Goal: Information Seeking & Learning: Learn about a topic

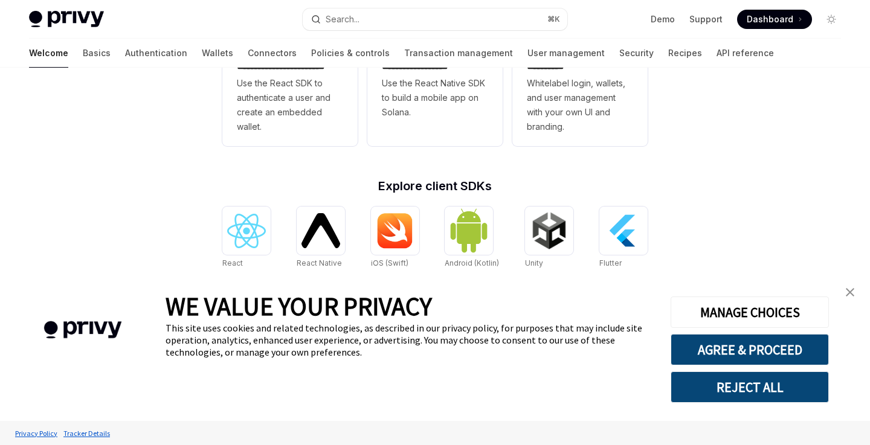
scroll to position [393, 0]
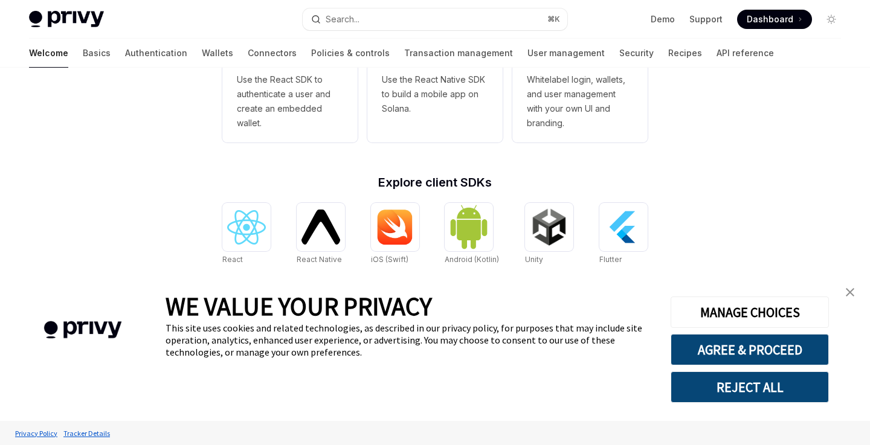
click at [849, 292] on img "close banner" at bounding box center [850, 292] width 8 height 8
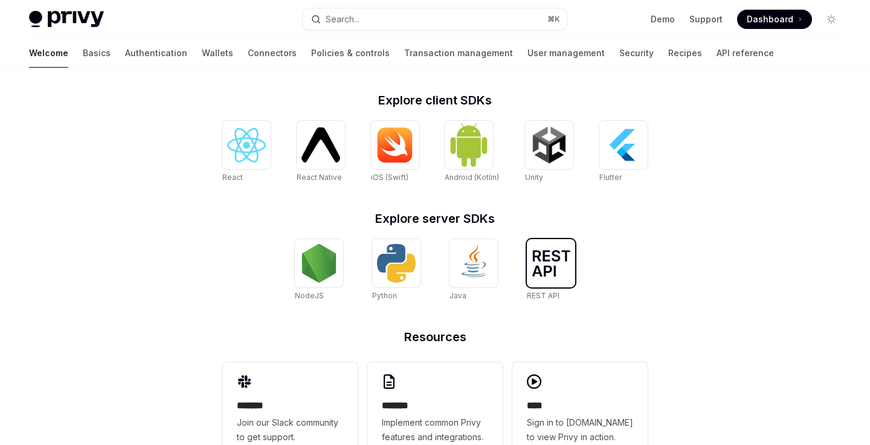
scroll to position [515, 0]
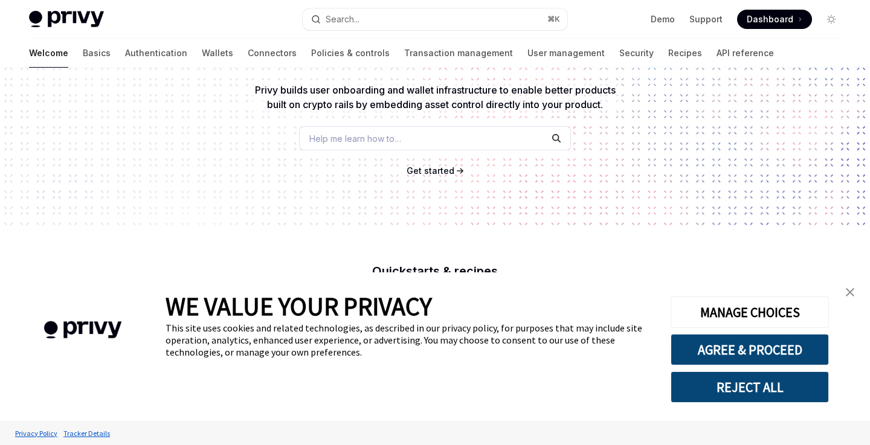
scroll to position [68, 0]
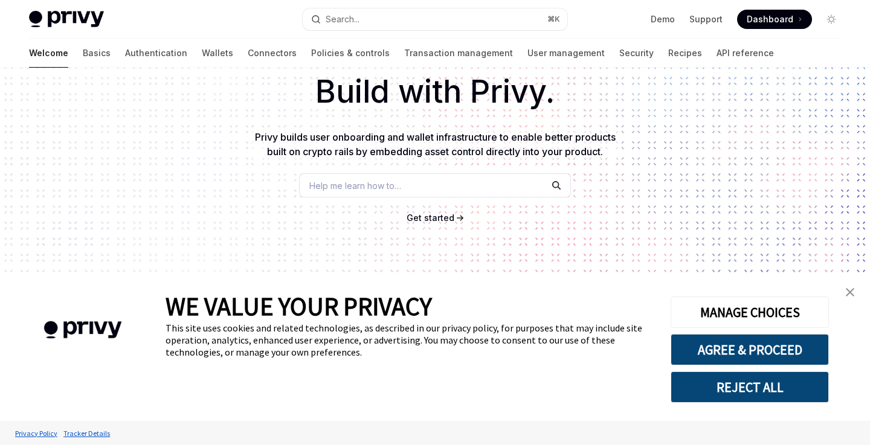
click at [850, 292] on img "close banner" at bounding box center [850, 292] width 8 height 8
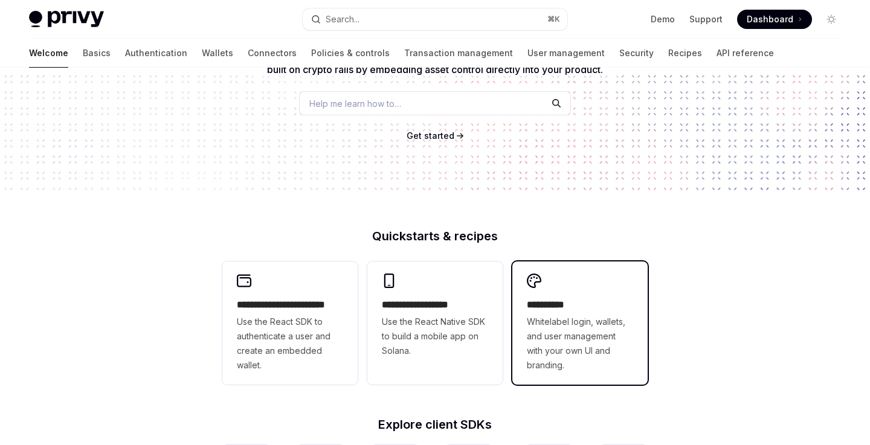
scroll to position [171, 0]
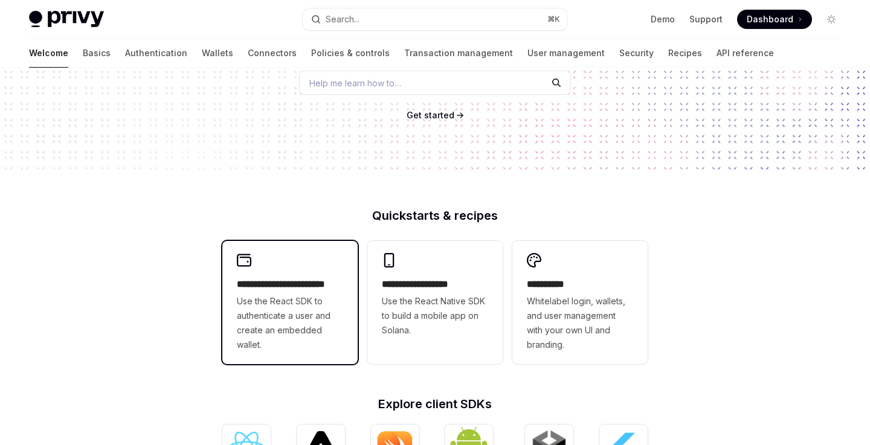
click at [337, 301] on span "Use the React SDK to authenticate a user and create an embedded wallet." at bounding box center [290, 323] width 106 height 58
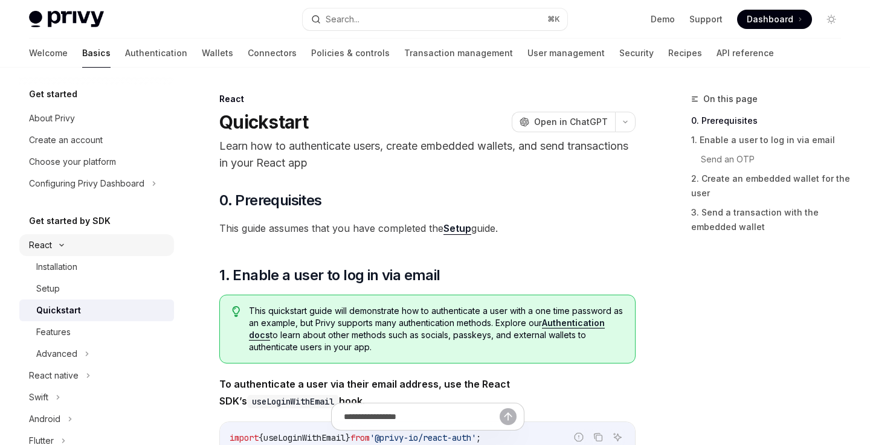
click at [64, 247] on icon at bounding box center [61, 245] width 15 height 5
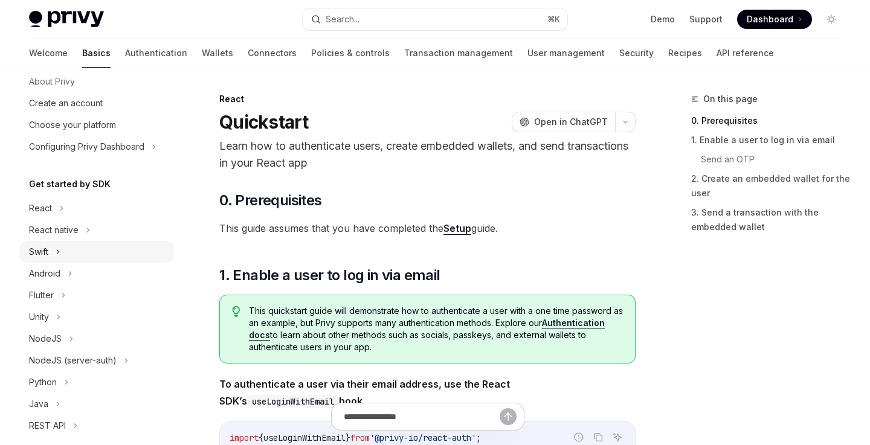
scroll to position [45, 0]
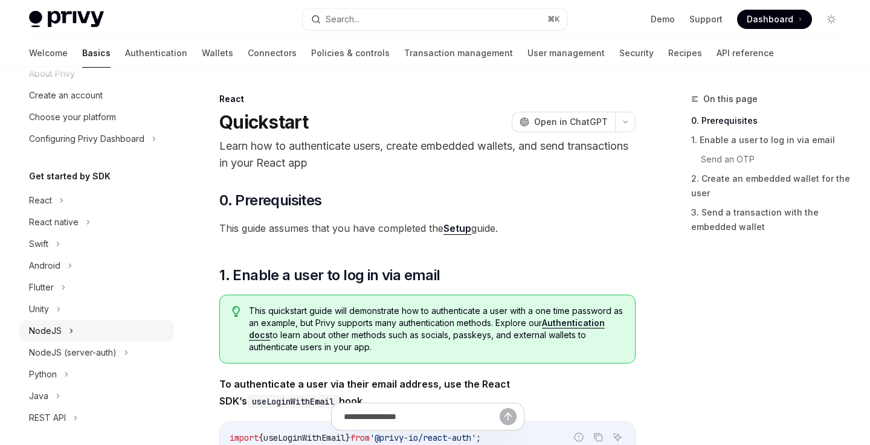
click at [66, 329] on div "NodeJS" at bounding box center [96, 331] width 155 height 22
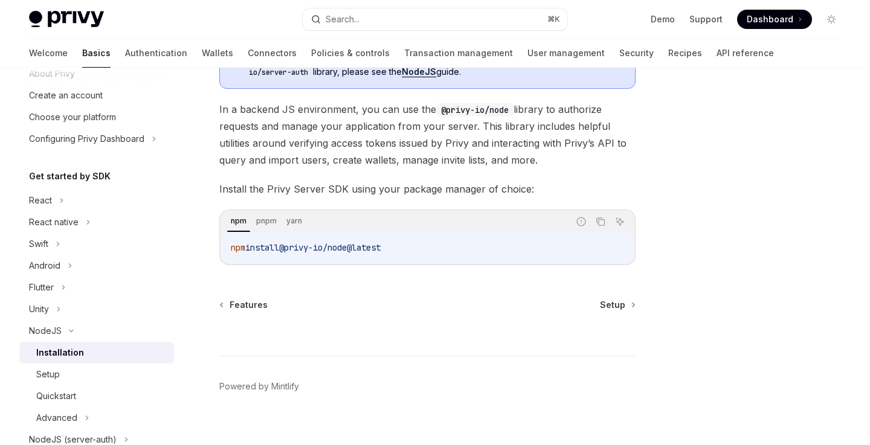
scroll to position [124, 0]
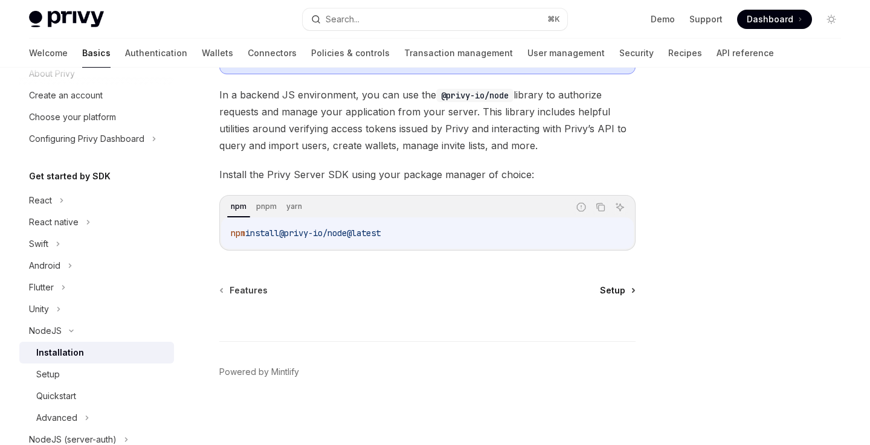
click at [612, 292] on span "Setup" at bounding box center [612, 291] width 25 height 12
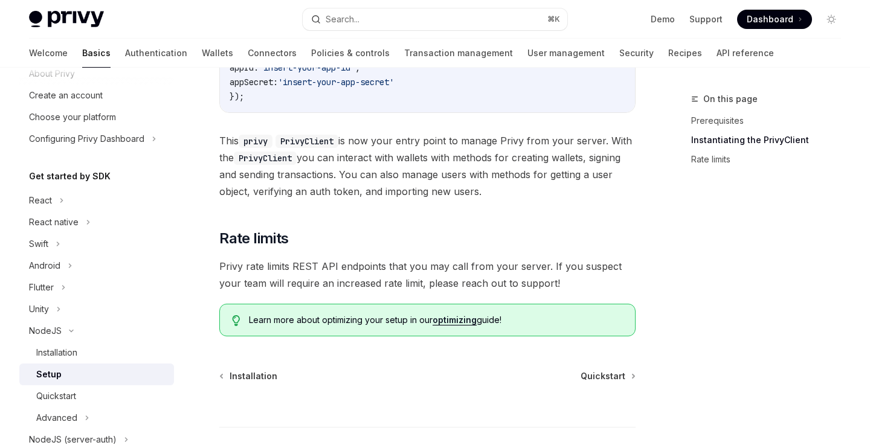
scroll to position [479, 0]
drag, startPoint x: 339, startPoint y: 266, endPoint x: 482, endPoint y: 266, distance: 142.6
click at [482, 266] on span "Privy rate limits REST API endpoints that you may call from your server. If you…" at bounding box center [427, 274] width 416 height 34
click at [783, 24] on span "Dashboard" at bounding box center [770, 19] width 47 height 12
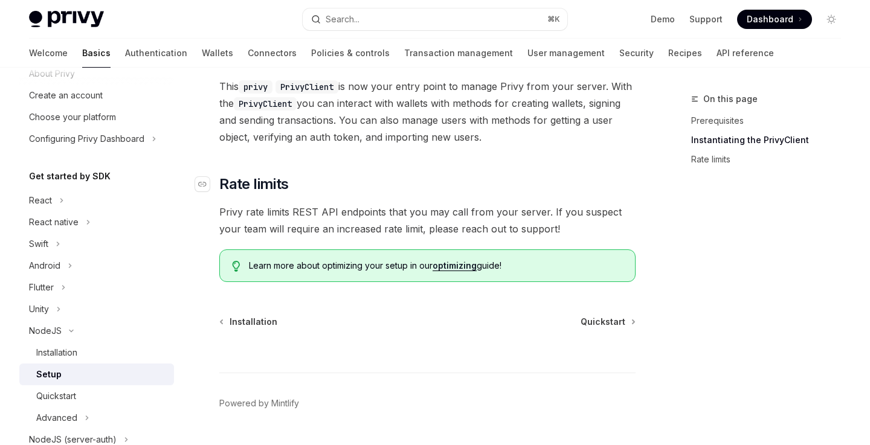
scroll to position [564, 0]
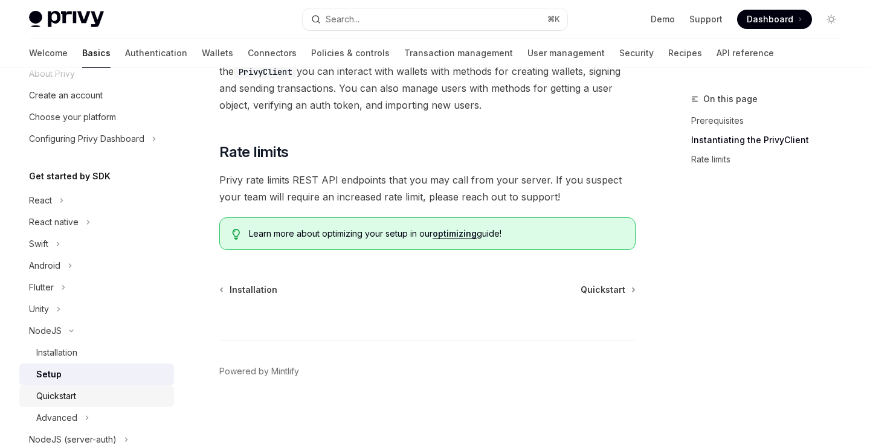
click at [62, 401] on div "Quickstart" at bounding box center [56, 396] width 40 height 15
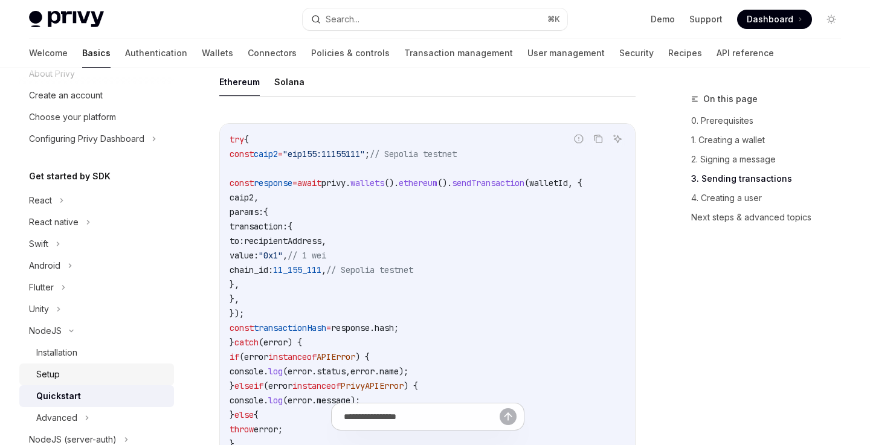
scroll to position [1605, 0]
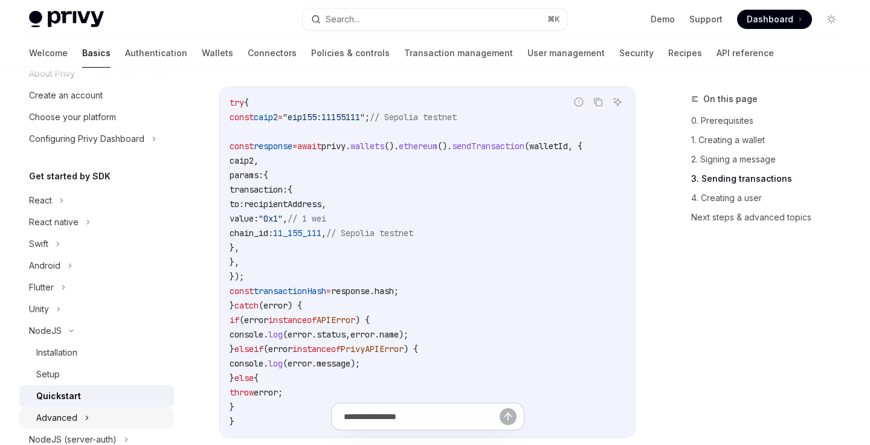
click at [93, 414] on div "Advanced" at bounding box center [96, 418] width 155 height 22
type textarea "*"
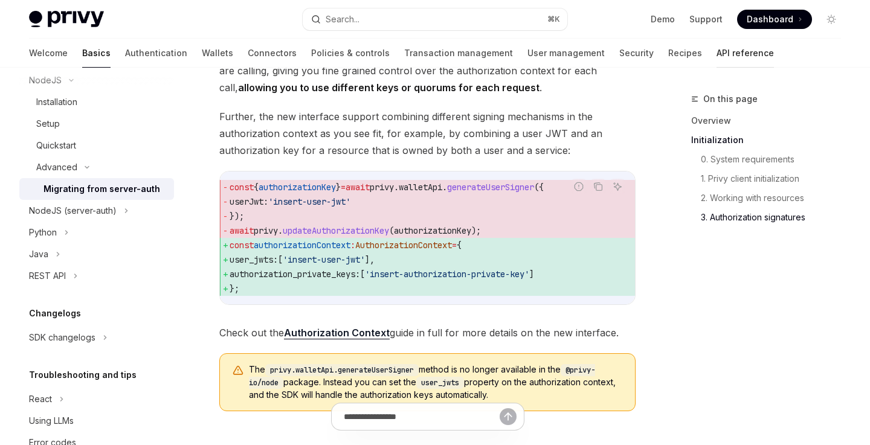
scroll to position [1479, 0]
